Goal: Find specific page/section: Find specific page/section

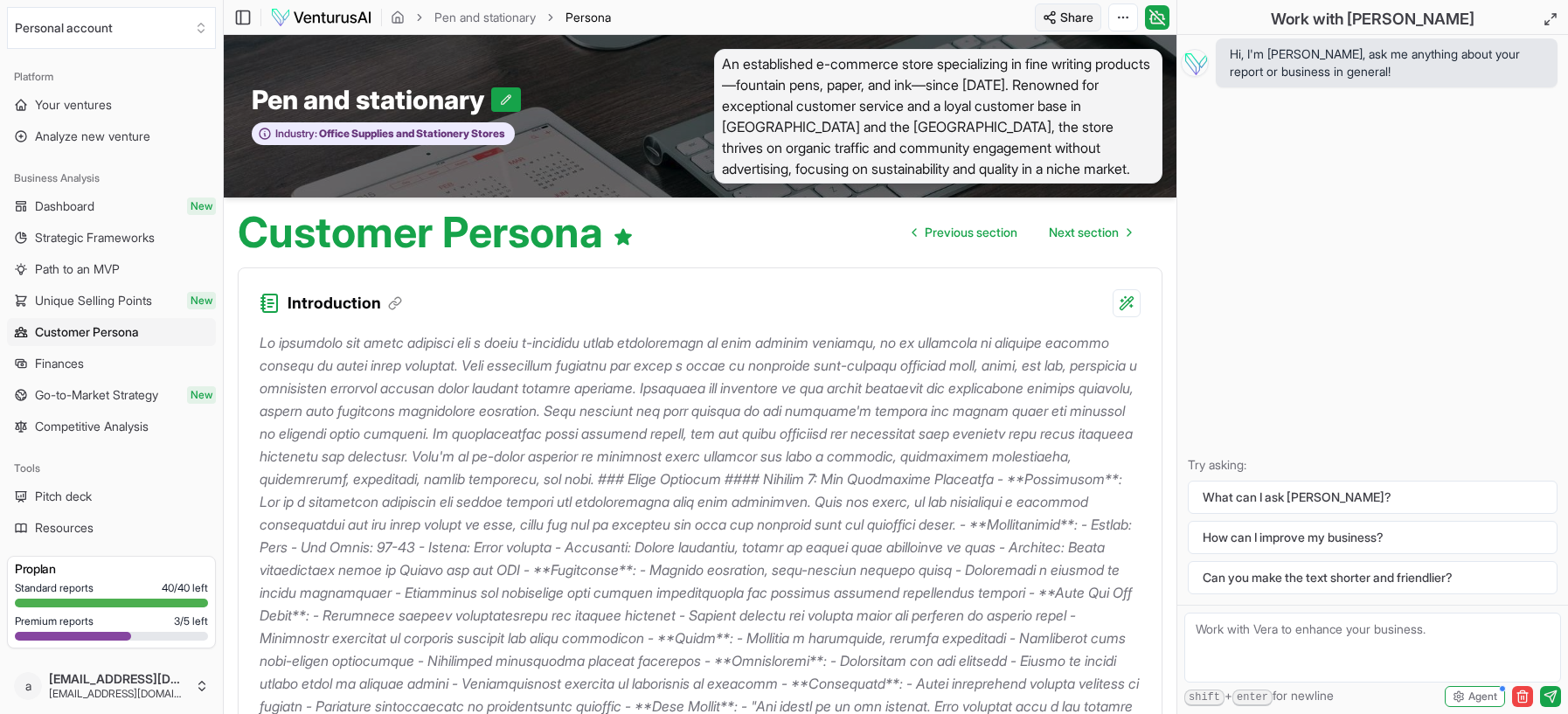
click at [1061, 15] on html "We value your privacy We use cookies to enhance your browsing experience, serve…" at bounding box center [784, 357] width 1568 height 714
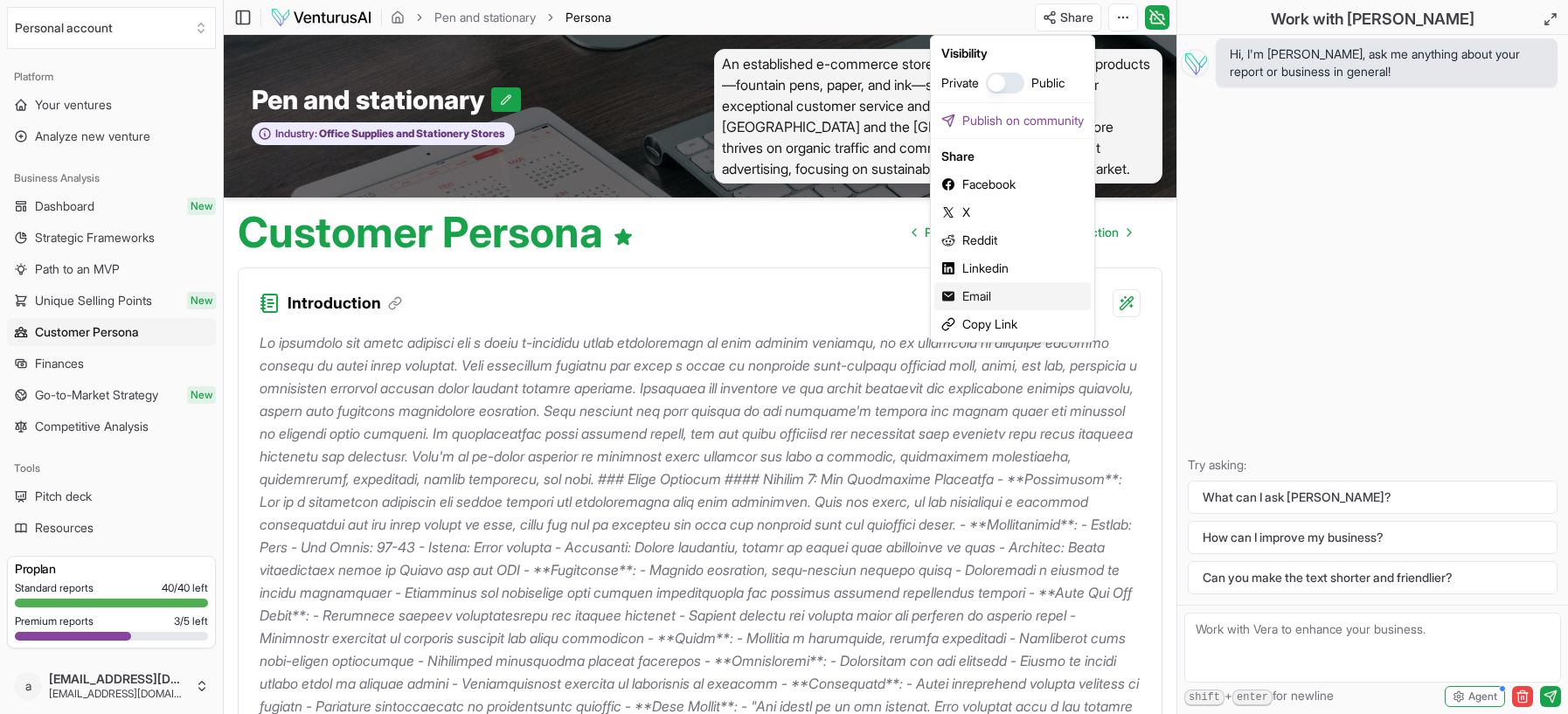
click at [974, 293] on div "Email" at bounding box center [1012, 296] width 156 height 28
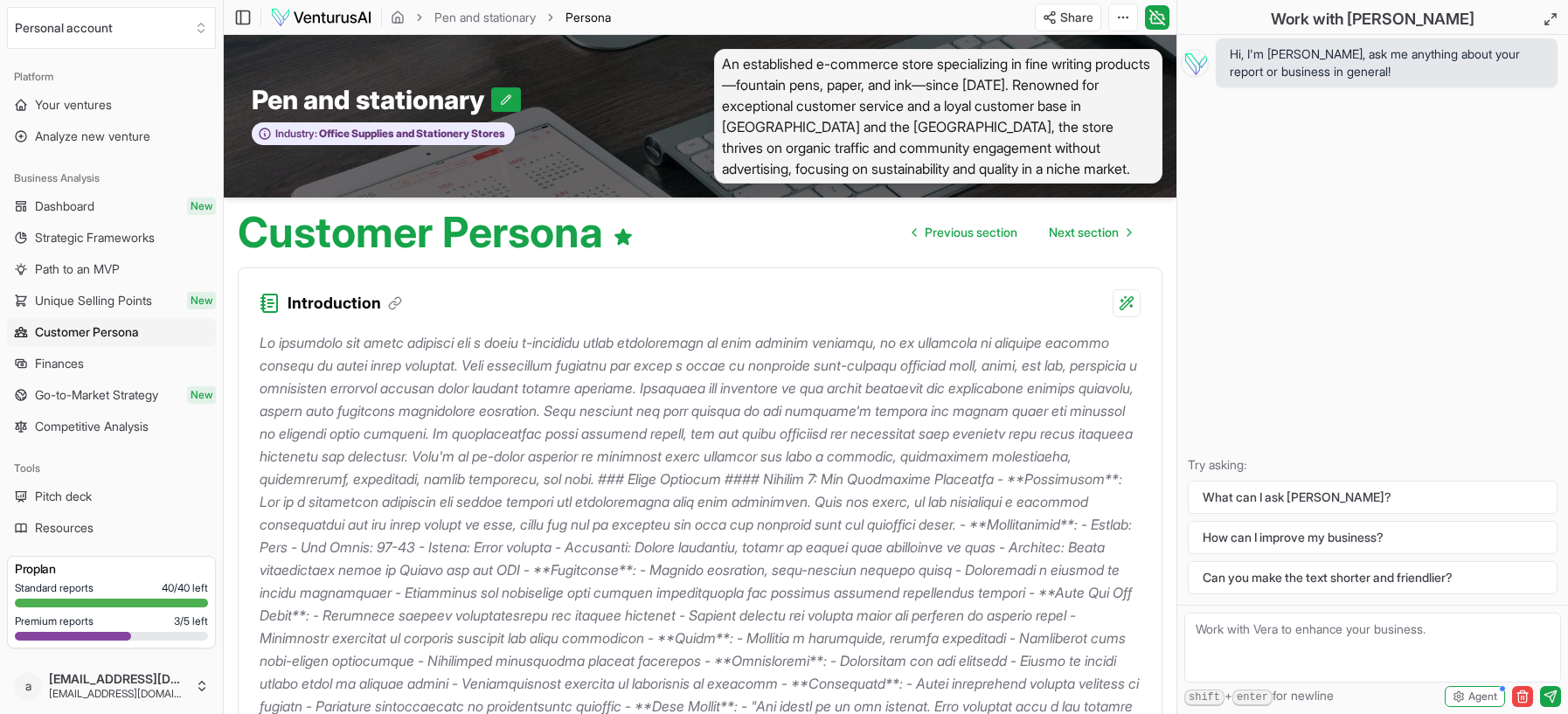
click at [846, 671] on p at bounding box center [699, 683] width 881 height 704
click at [131, 208] on link "Dashboard New" at bounding box center [111, 206] width 209 height 28
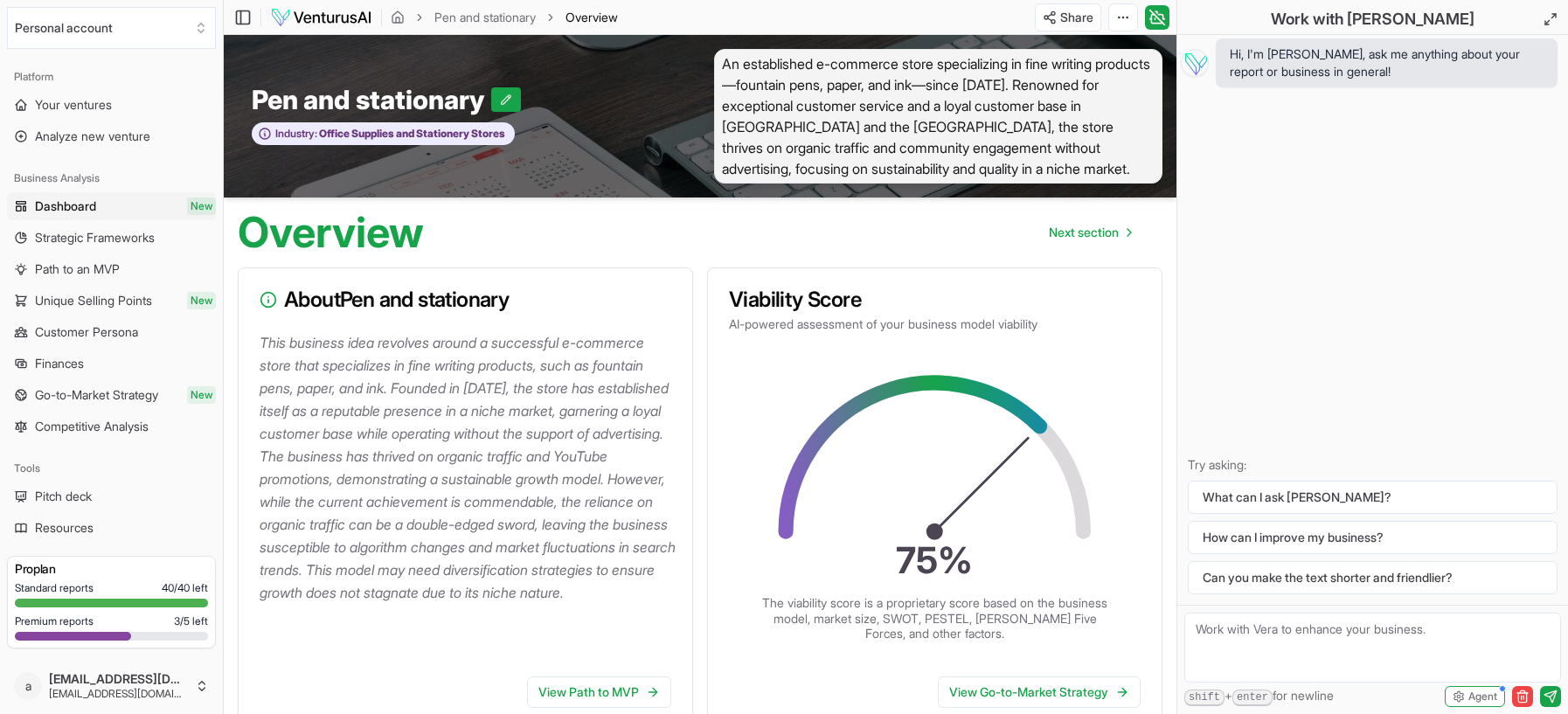
click at [1114, 12] on html "We value your privacy We use cookies to enhance your browsing experience, serve…" at bounding box center [784, 357] width 1568 height 714
click at [108, 105] on html "We value your privacy We use cookies to enhance your browsing experience, serve…" at bounding box center [784, 357] width 1568 height 714
click at [108, 105] on span "Your ventures" at bounding box center [74, 105] width 77 height 17
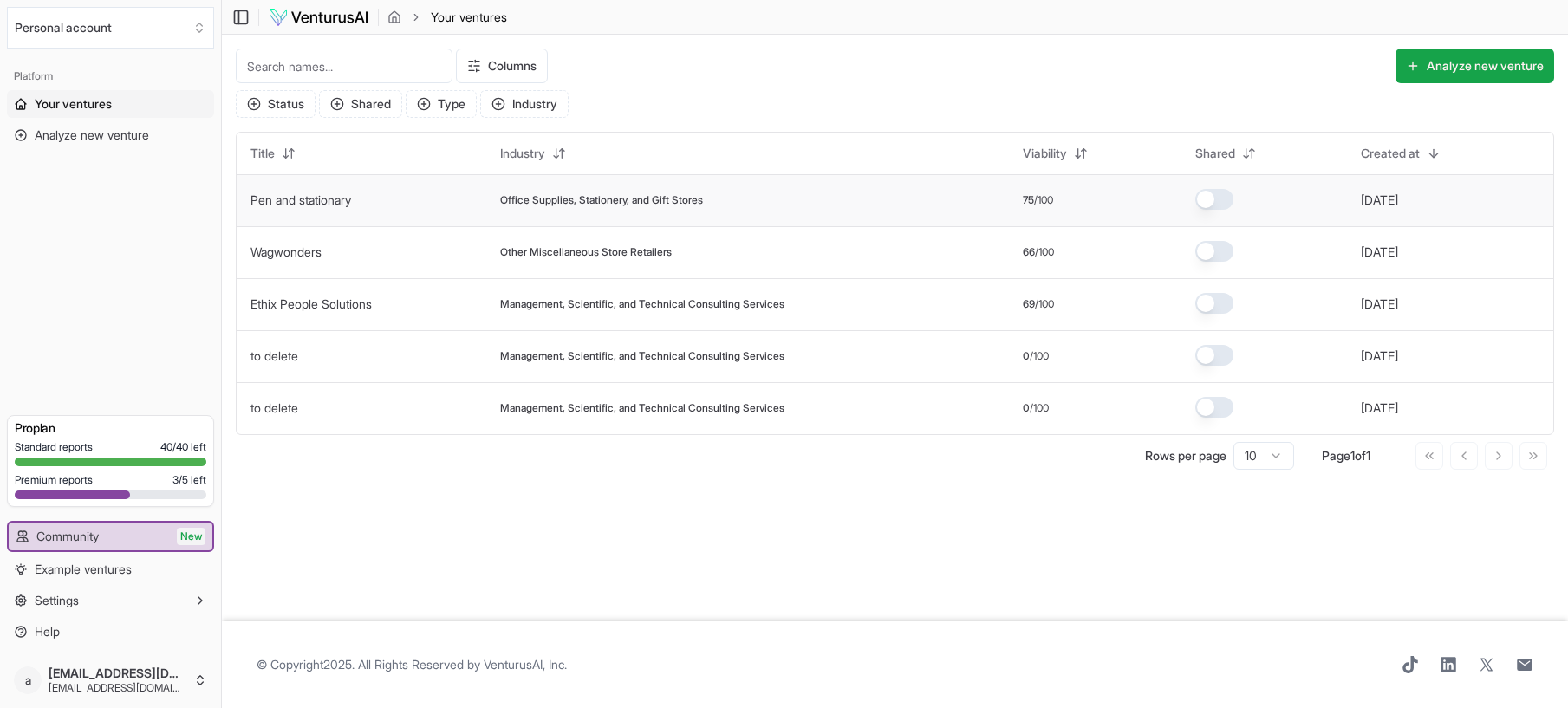
drag, startPoint x: 332, startPoint y: 207, endPoint x: 530, endPoint y: 200, distance: 198.1
click at [530, 200] on span "Office Supplies, Stationery, and Gift Stores" at bounding box center [602, 200] width 202 height 14
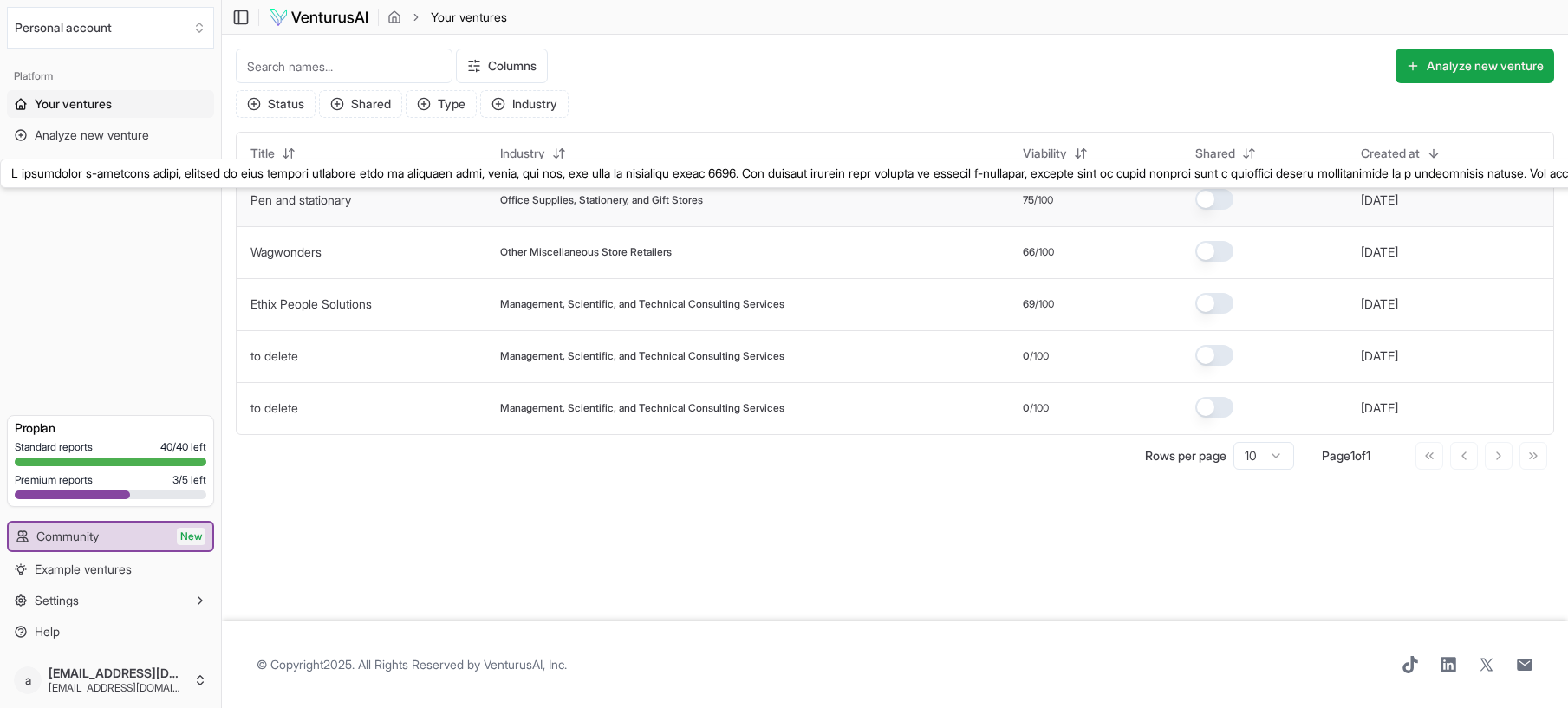
click at [328, 196] on link "Pen and stationary" at bounding box center [301, 200] width 100 height 15
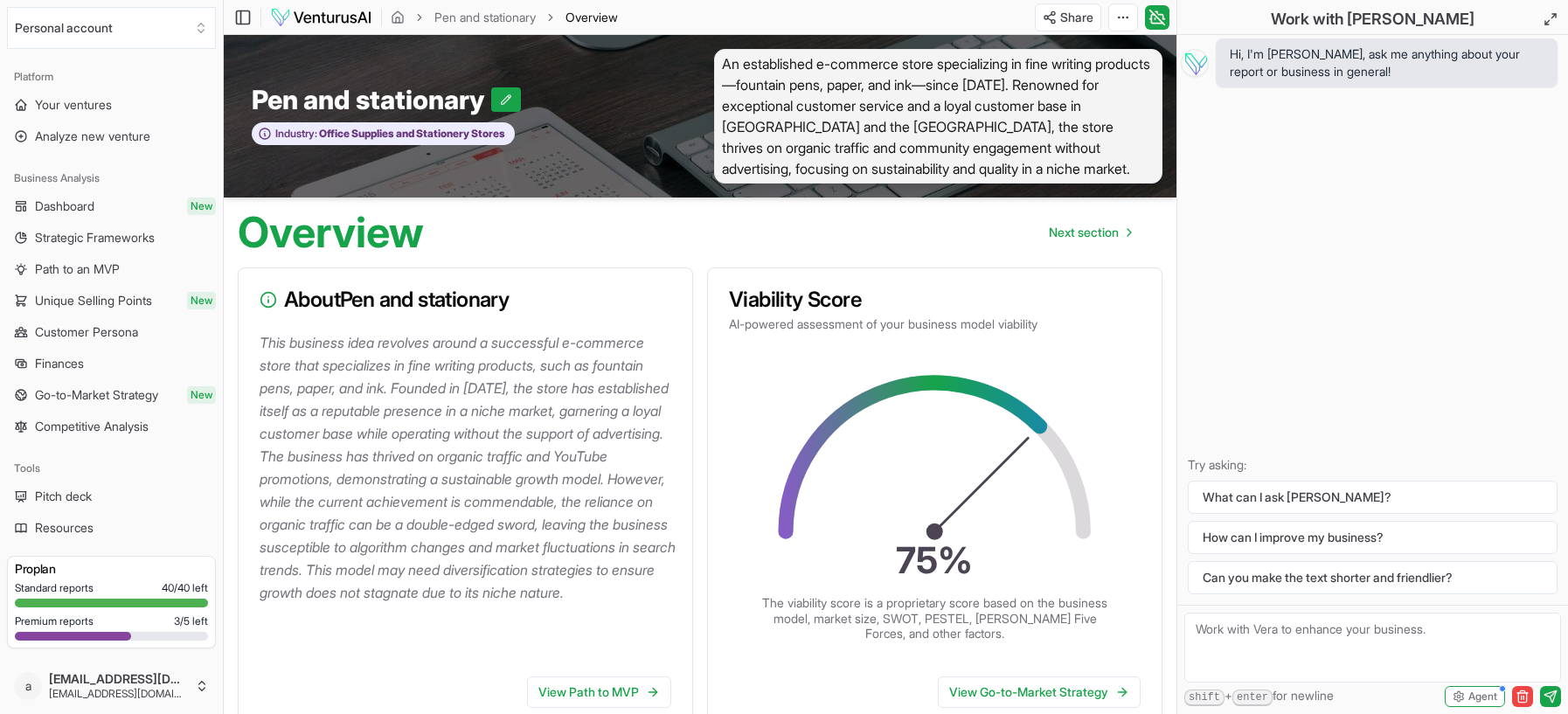
click at [437, 305] on h3 "About Pen and stationary" at bounding box center [465, 300] width 412 height 21
drag, startPoint x: 449, startPoint y: 300, endPoint x: 519, endPoint y: 309, distance: 70.6
click at [519, 309] on h3 "About Pen and stationary" at bounding box center [465, 300] width 412 height 21
click at [536, 308] on h3 "About Pen and stationary" at bounding box center [465, 300] width 412 height 21
click at [1126, 17] on html "We value your privacy We use cookies to enhance your browsing experience, serve…" at bounding box center [784, 357] width 1568 height 714
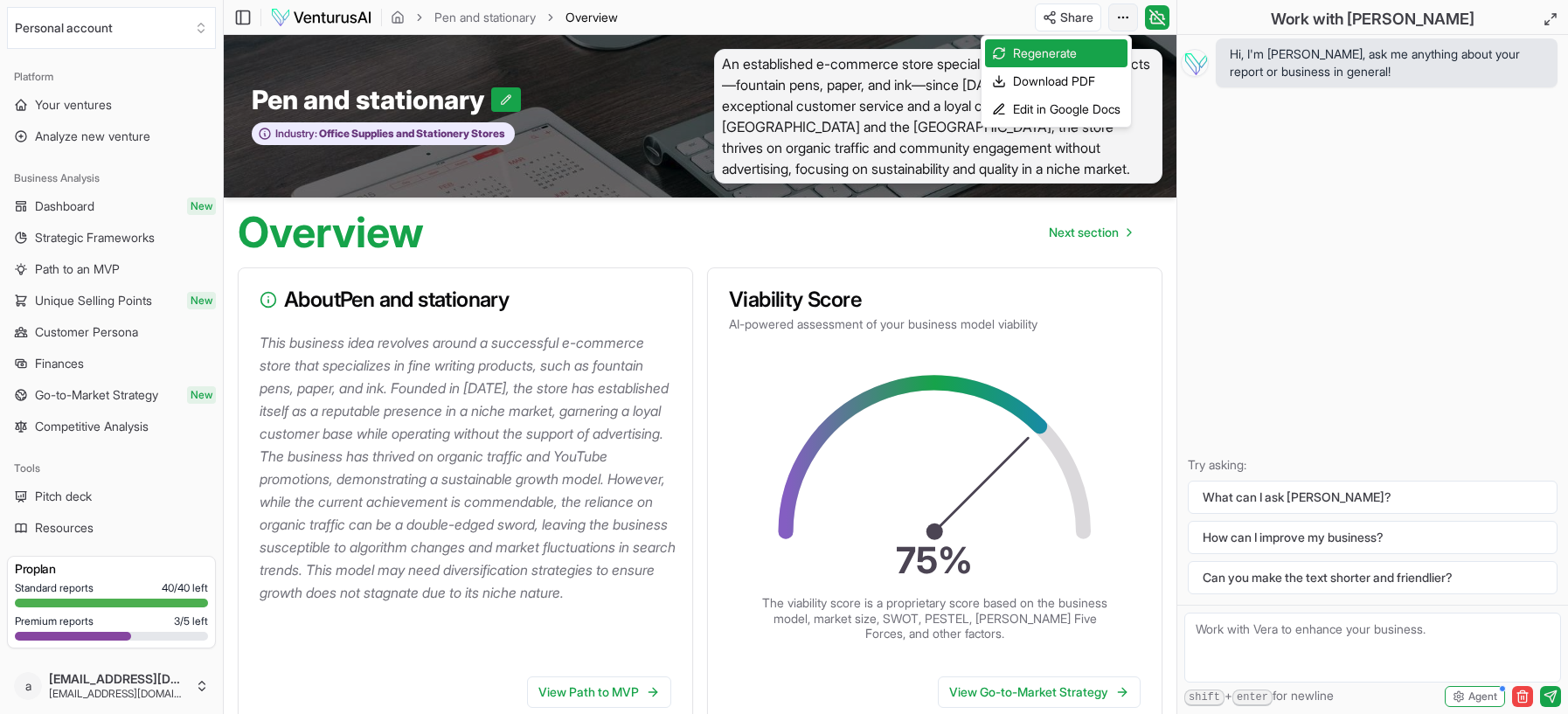
click at [1126, 17] on html "We value your privacy We use cookies to enhance your browsing experience, serve…" at bounding box center [784, 357] width 1568 height 714
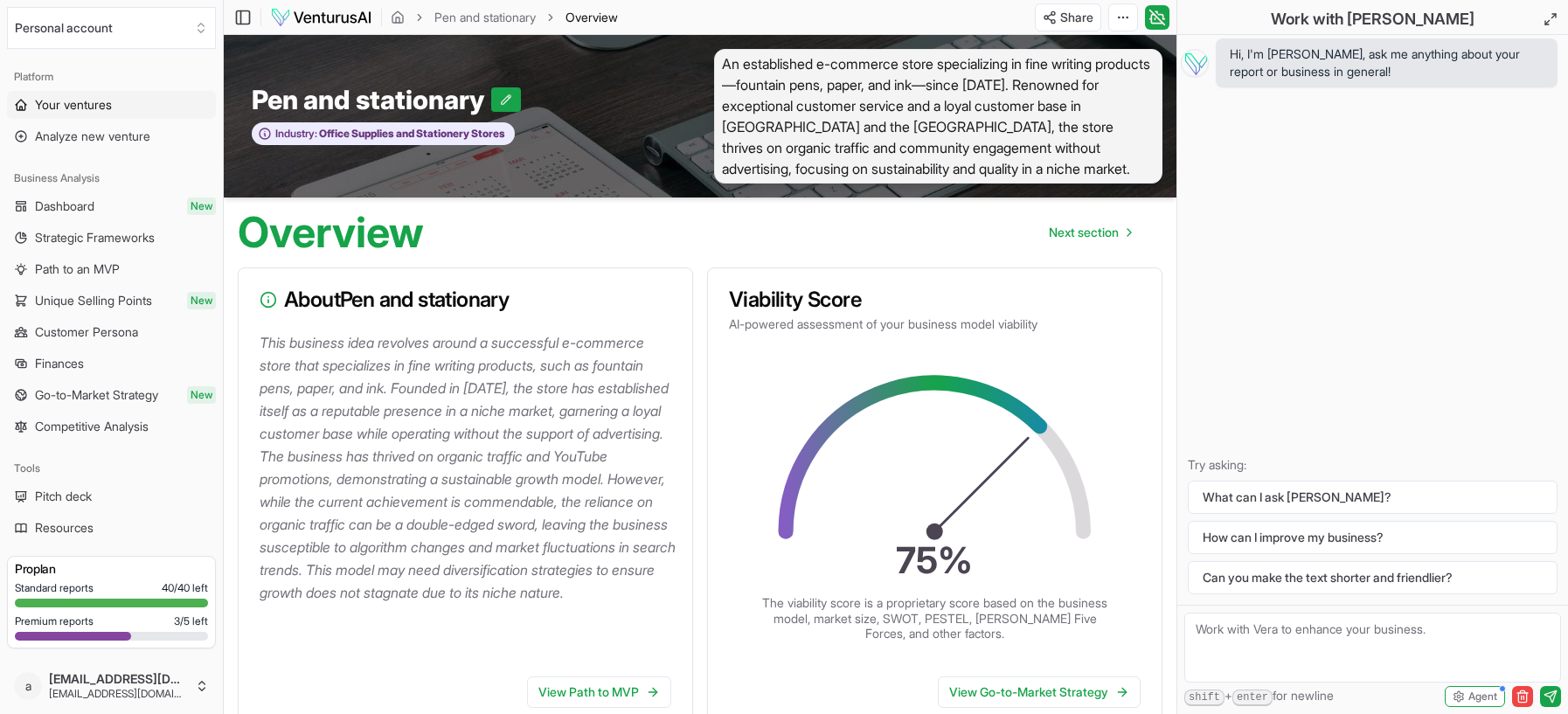
click at [85, 102] on span "Your ventures" at bounding box center [74, 105] width 77 height 17
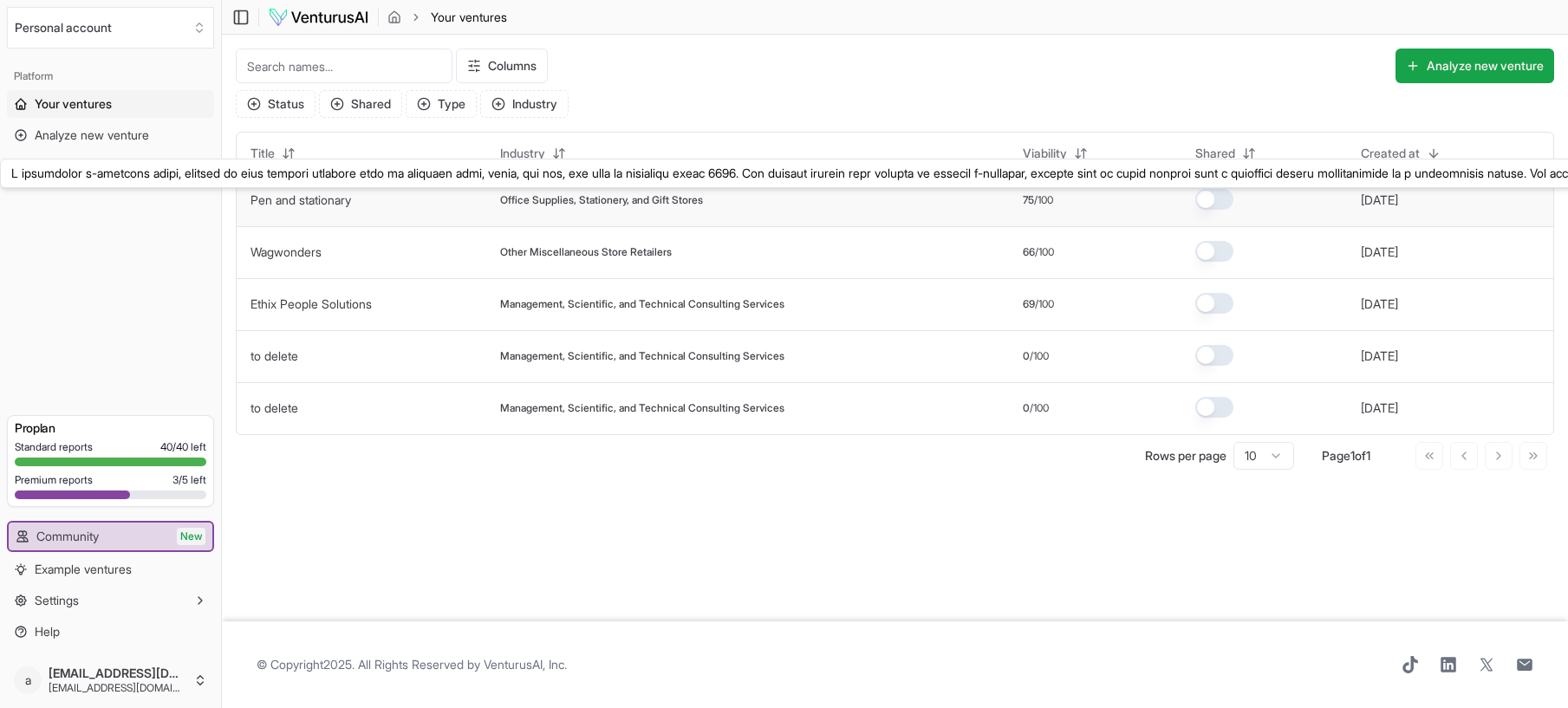
click at [280, 194] on link "Pen and stationary" at bounding box center [301, 200] width 100 height 15
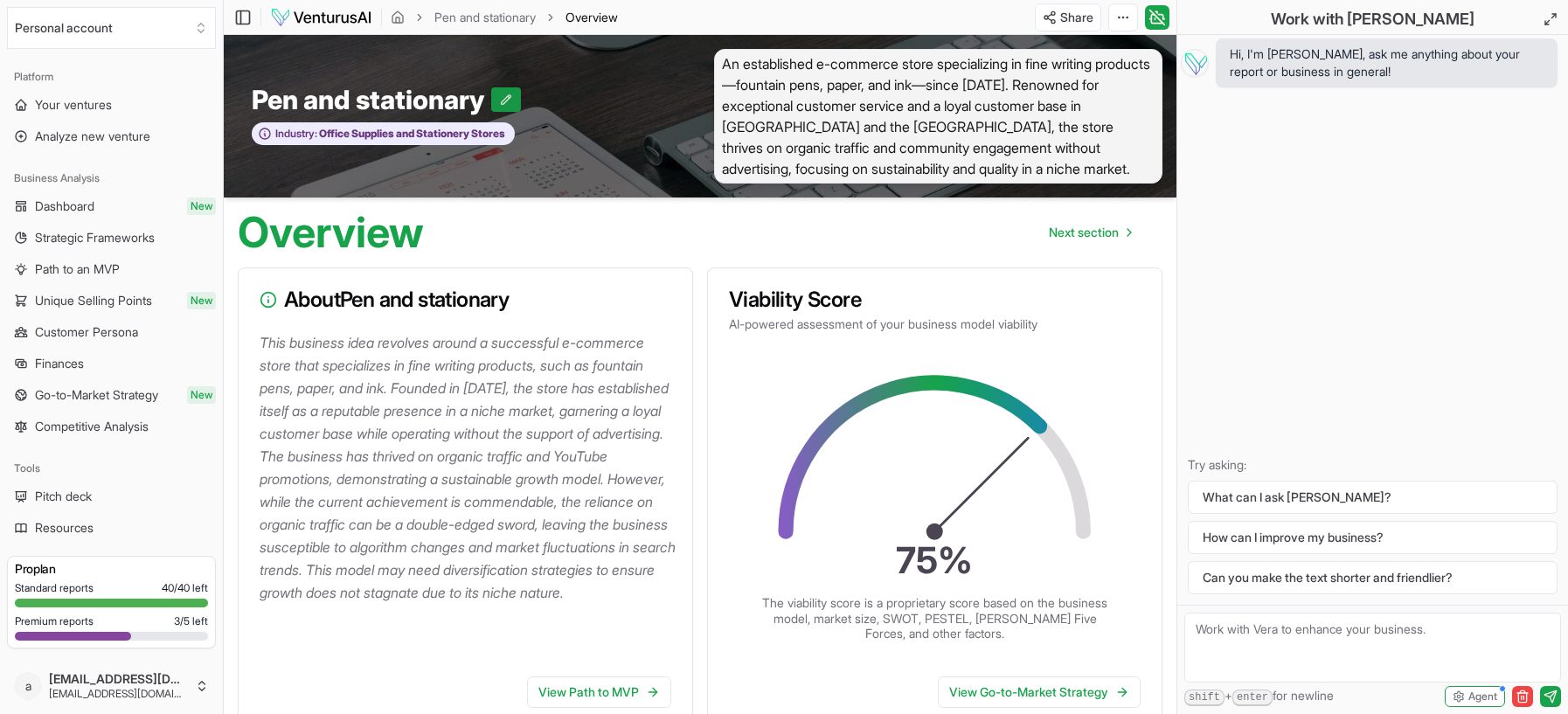
click at [506, 103] on button at bounding box center [506, 99] width 29 height 25
drag, startPoint x: 472, startPoint y: 108, endPoint x: 455, endPoint y: 105, distance: 17.3
click at [455, 105] on input "Pen and stationary" at bounding box center [380, 99] width 256 height 31
type input "Pen and stationery"
click at [553, 101] on icon at bounding box center [559, 99] width 12 height 12
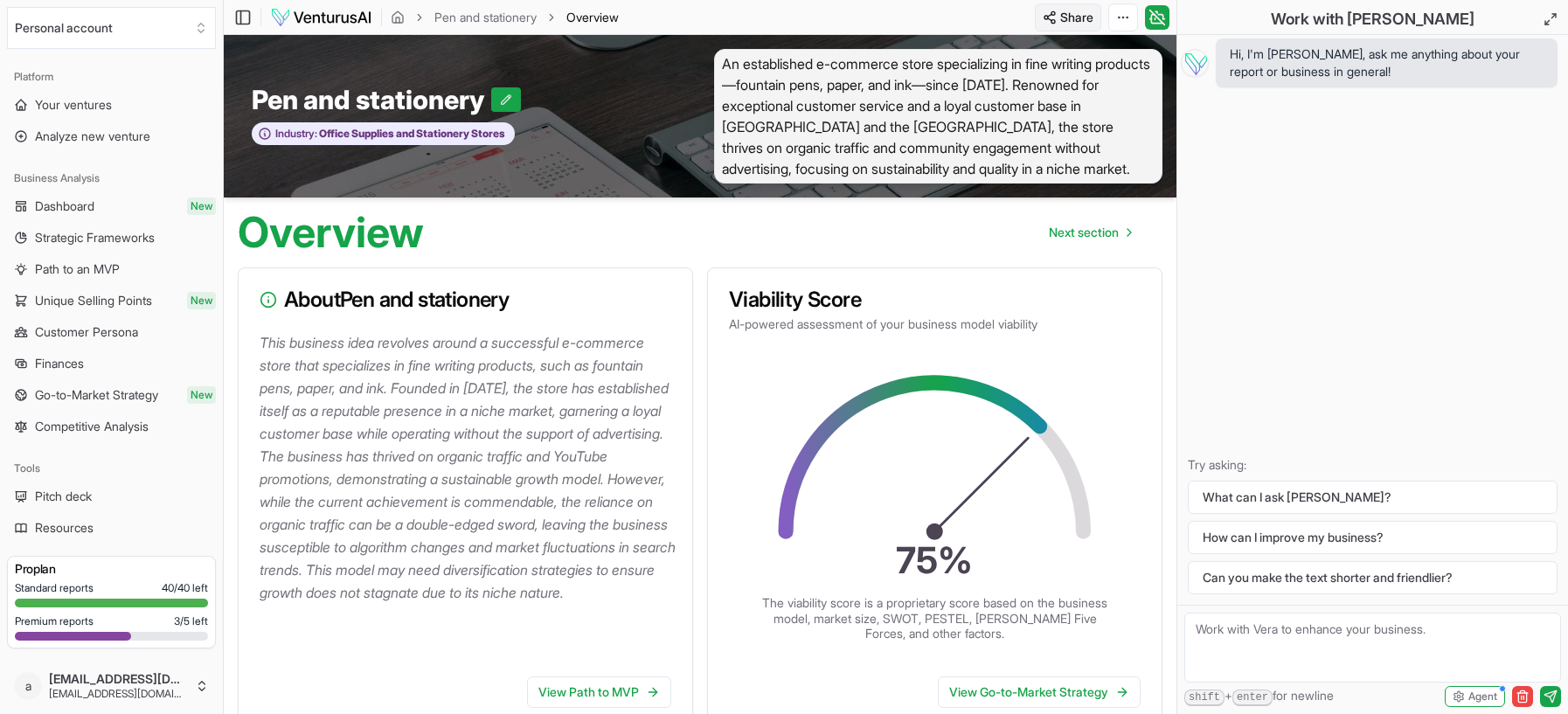
click at [1084, 18] on html "We value your privacy We use cookies to enhance your browsing experience, serve…" at bounding box center [784, 357] width 1568 height 714
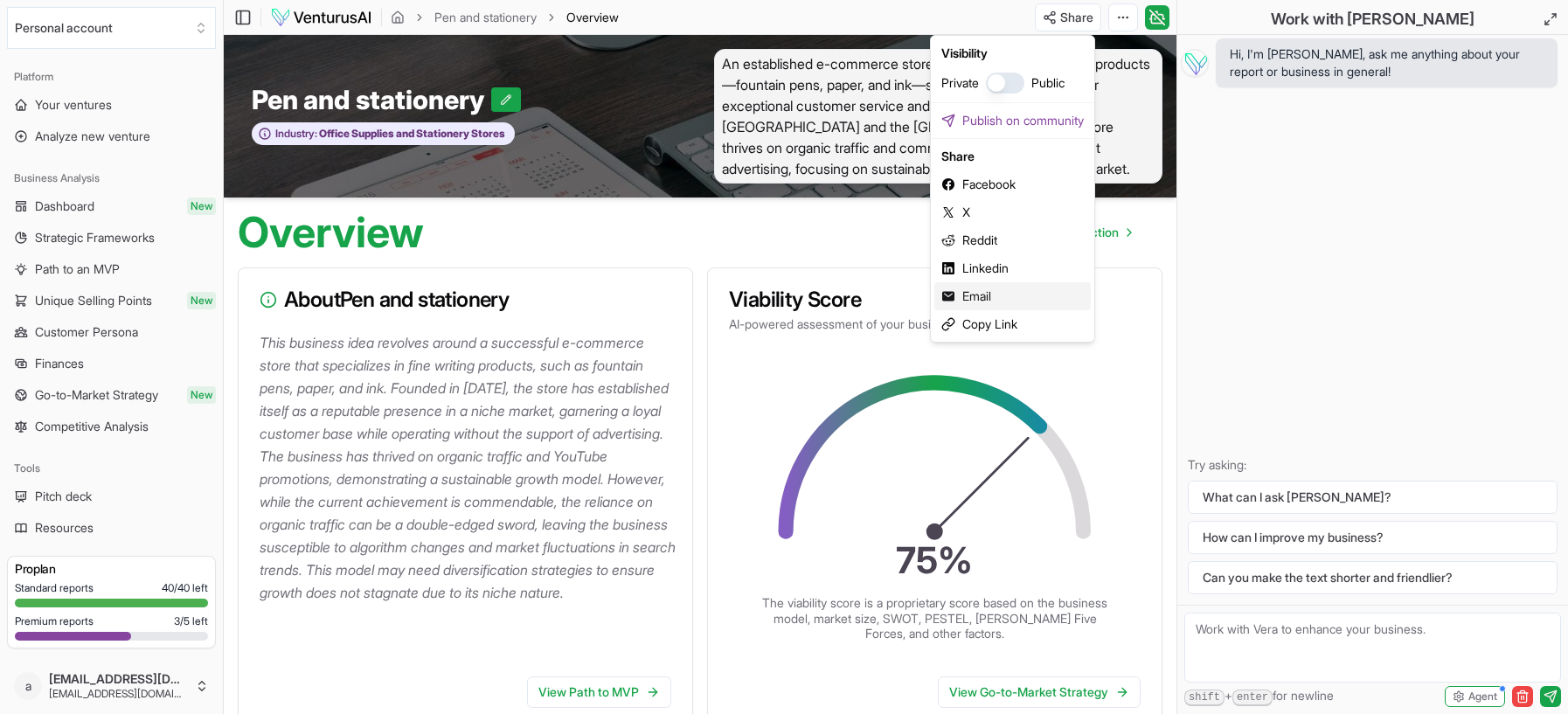
click at [979, 295] on div "Email" at bounding box center [1012, 296] width 156 height 28
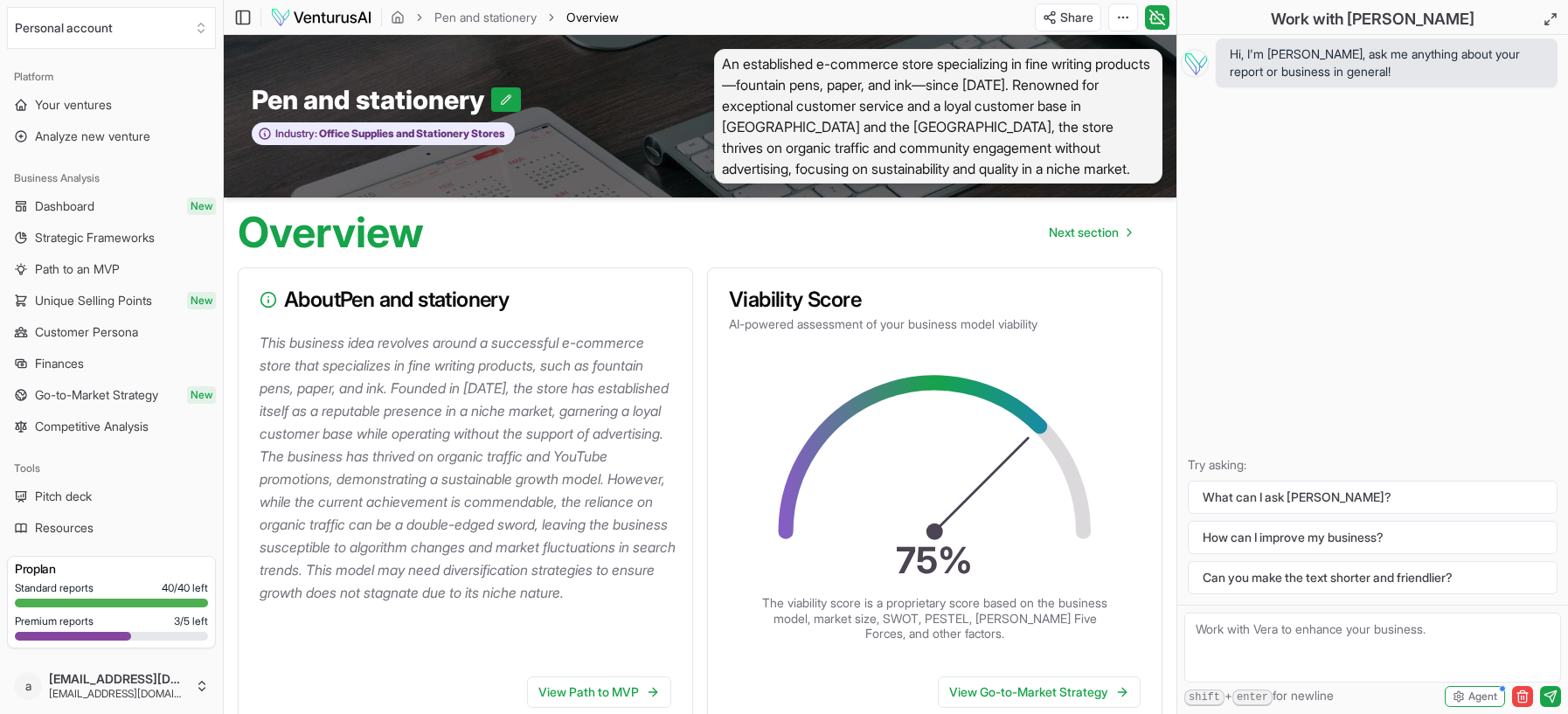
click at [307, 700] on div "View Path to MVP" at bounding box center [465, 696] width 453 height 66
